Goal: Register for event/course

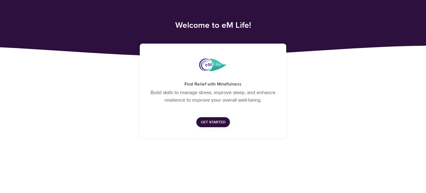
click at [217, 121] on span "Get Started" at bounding box center [213, 122] width 25 height 7
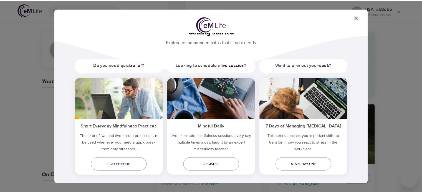
scroll to position [19, 0]
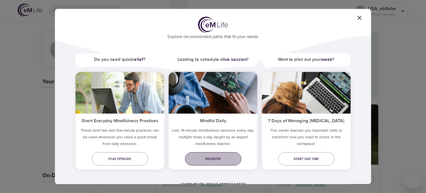
click at [210, 157] on span "Register" at bounding box center [212, 159] width 47 height 6
